Goal: Check status: Check status

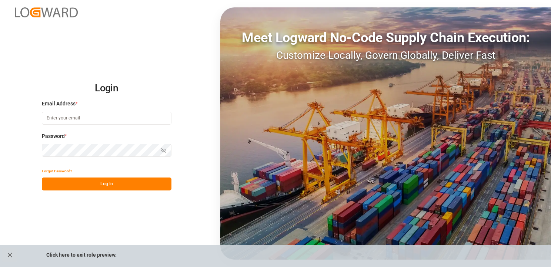
type input "[EMAIL_ADDRESS][DOMAIN_NAME]"
click at [124, 181] on button "Log In" at bounding box center [107, 184] width 130 height 13
